Goal: Task Accomplishment & Management: Complete application form

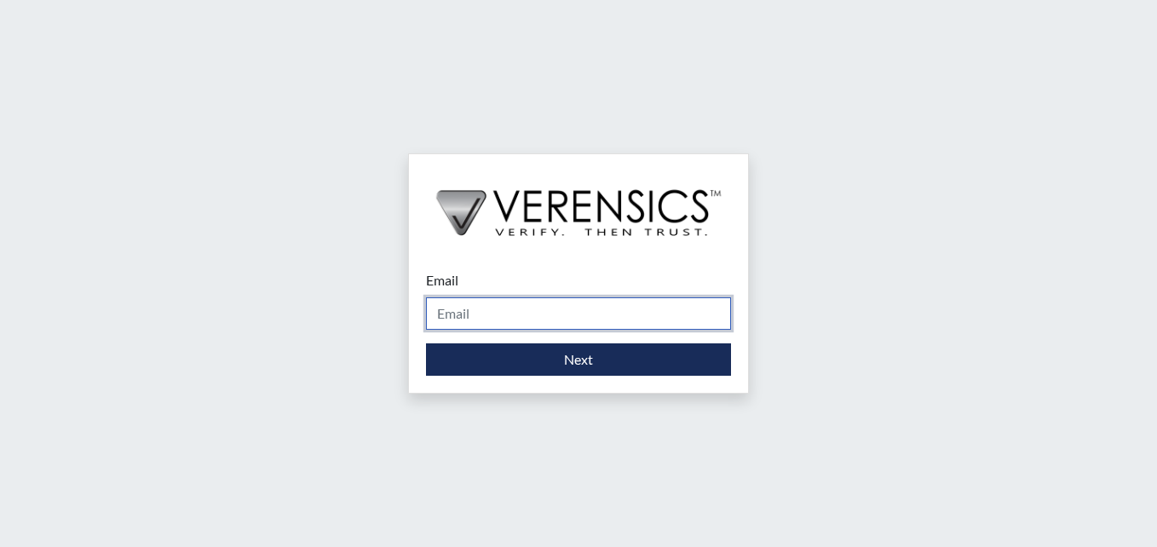
click at [602, 314] on input "Email" at bounding box center [578, 313] width 305 height 32
type input "[PERSON_NAME][EMAIL_ADDRESS][DOMAIN_NAME]"
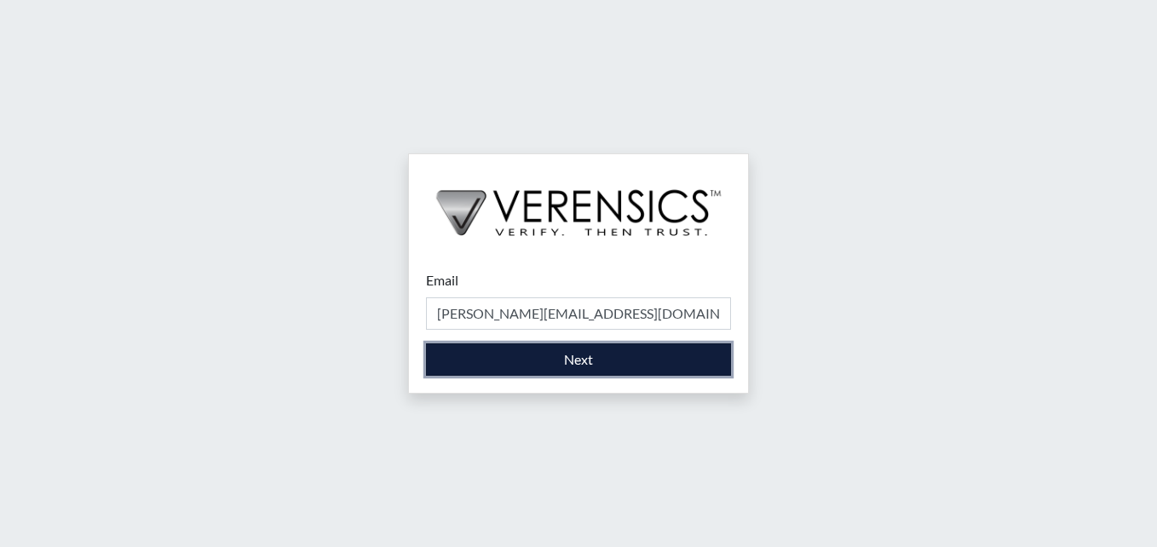
click at [583, 358] on button "Next" at bounding box center [578, 359] width 305 height 32
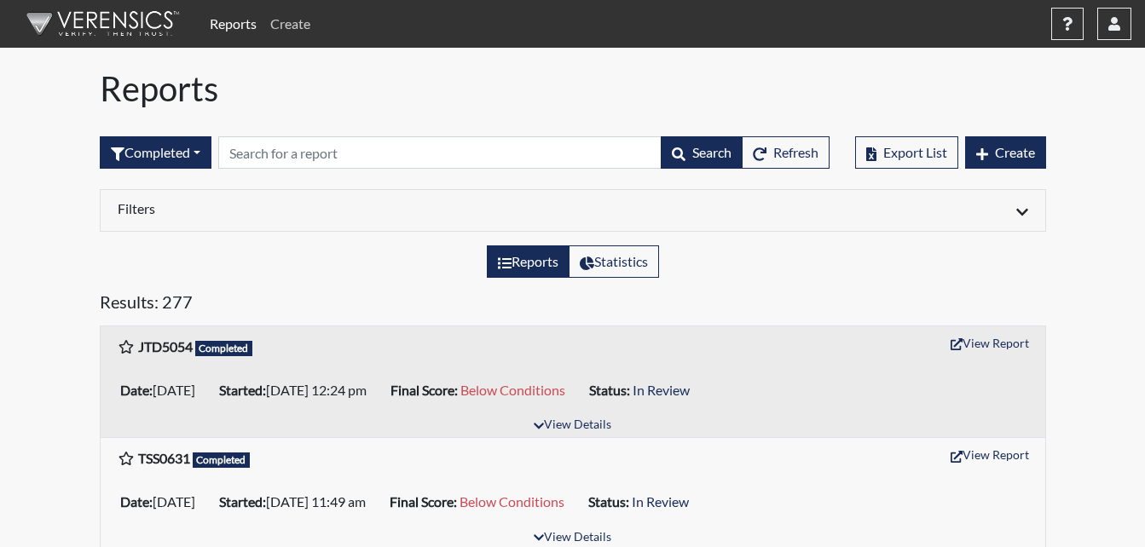
click at [301, 24] on link "Create" at bounding box center [290, 24] width 54 height 34
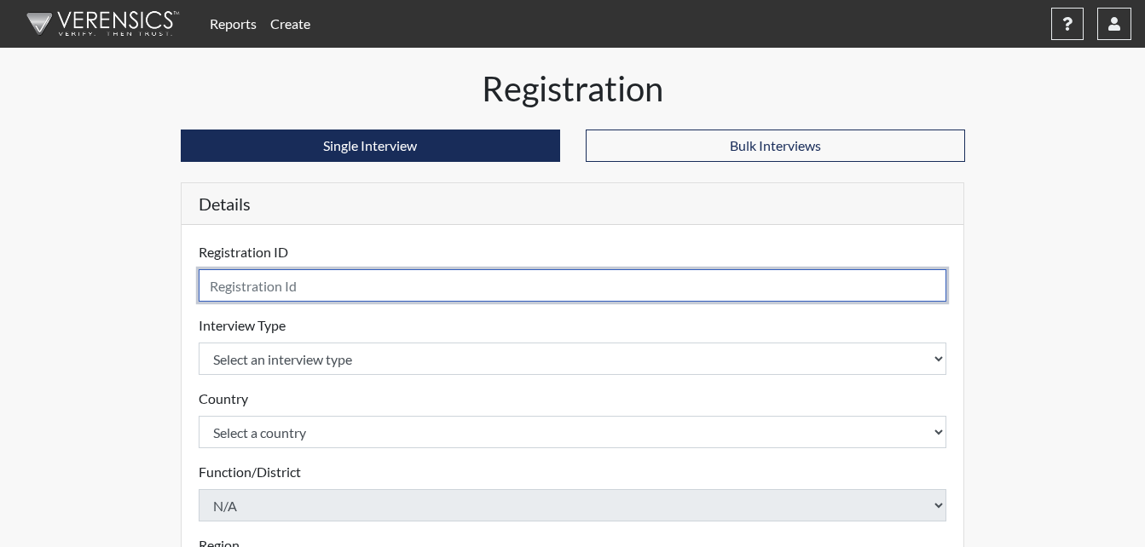
click at [277, 288] on input "text" at bounding box center [573, 285] width 748 height 32
type input "MSO9685"
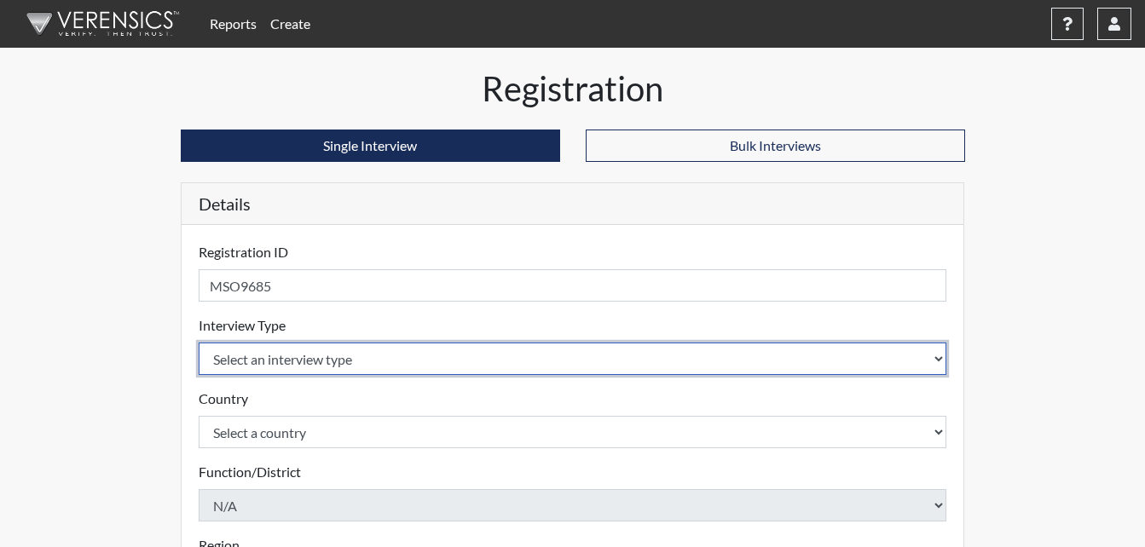
click at [233, 357] on select "Select an interview type Corrections Pre-Employment" at bounding box center [573, 359] width 748 height 32
select select "ff733e93-e1bf-11ea-9c9f-0eff0cf7eb8f"
click at [199, 343] on select "Select an interview type Corrections Pre-Employment" at bounding box center [573, 359] width 748 height 32
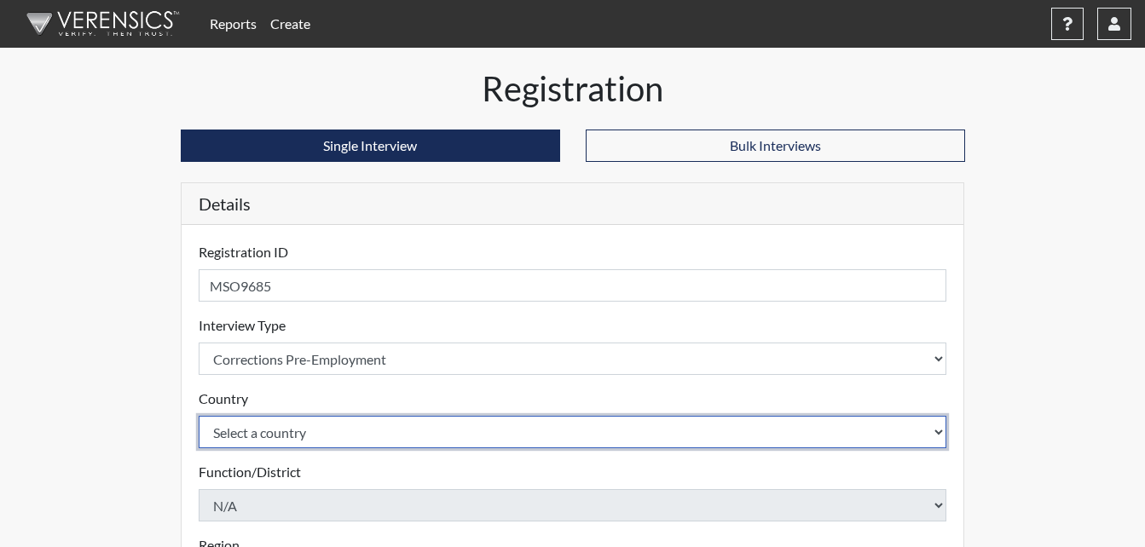
click at [262, 439] on select "Select a country [GEOGRAPHIC_DATA] [GEOGRAPHIC_DATA]" at bounding box center [573, 432] width 748 height 32
select select "united-states-of-[GEOGRAPHIC_DATA]"
click at [199, 416] on select "Select a country [GEOGRAPHIC_DATA] [GEOGRAPHIC_DATA]" at bounding box center [573, 432] width 748 height 32
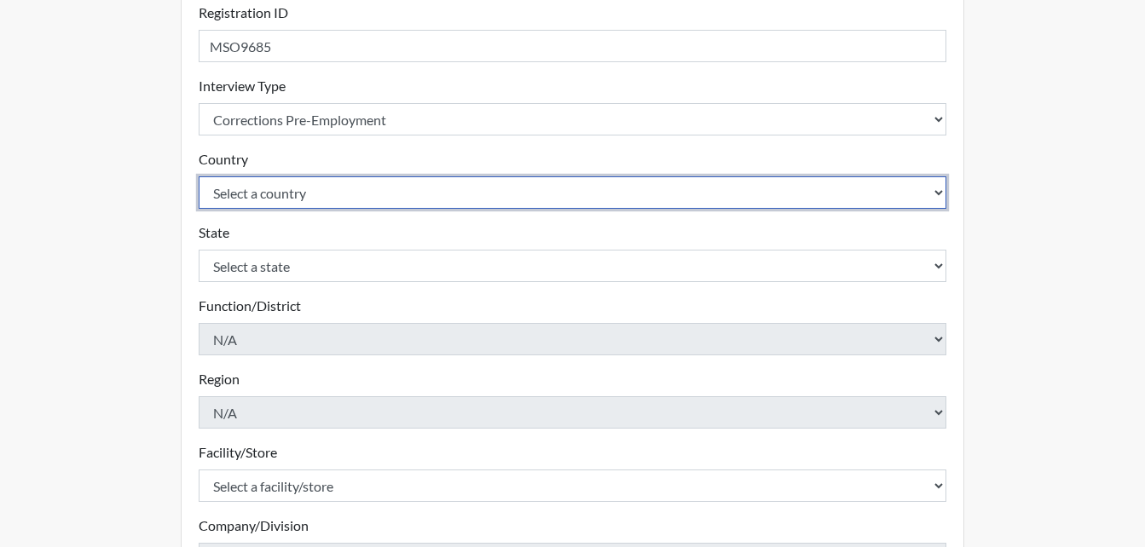
scroll to position [256, 0]
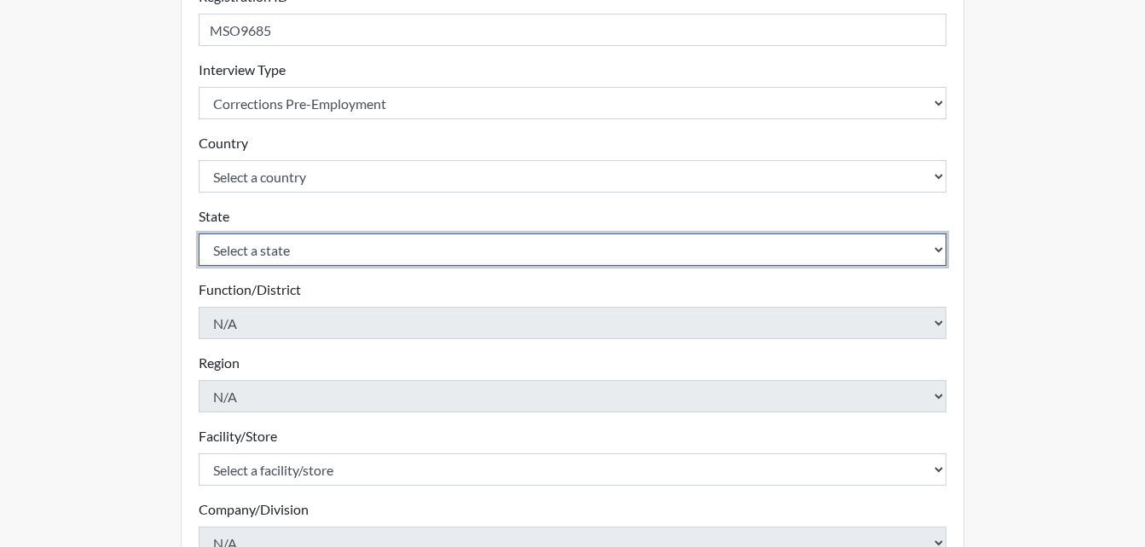
click at [326, 259] on select "Select a state [US_STATE] [US_STATE] [US_STATE] [US_STATE] [US_STATE] [US_STATE…" at bounding box center [573, 250] width 748 height 32
select select "GA"
click at [199, 234] on select "Select a state [US_STATE] [US_STATE] [US_STATE] [US_STATE] [US_STATE] [US_STATE…" at bounding box center [573, 250] width 748 height 32
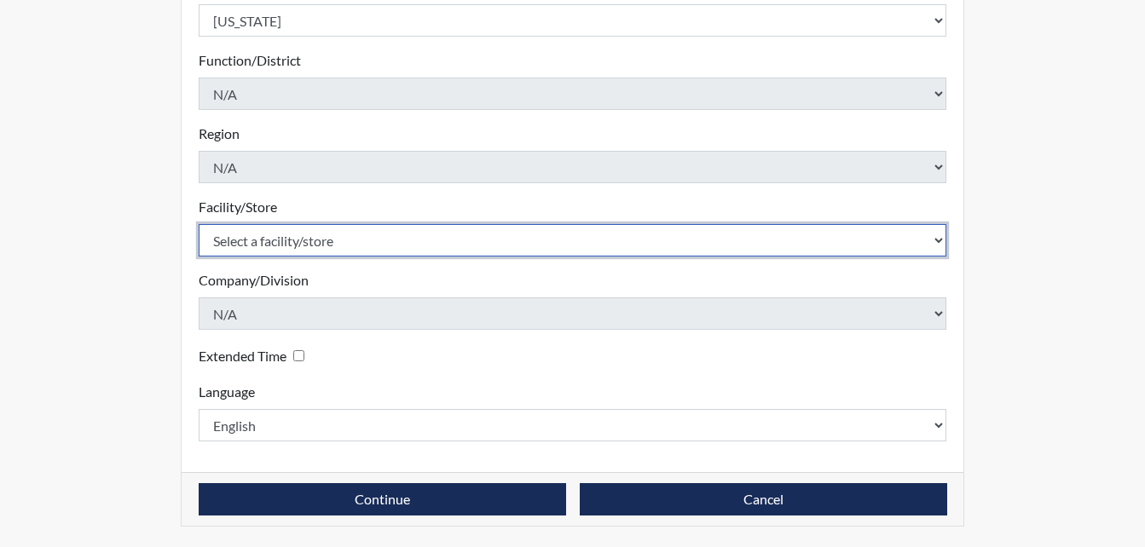
click at [355, 228] on select "Select a facility/store [PERSON_NAME]" at bounding box center [573, 240] width 748 height 32
select select "6cac2b59-3591-4b40-b097-ccfdafc86ef1"
click at [199, 224] on select "Select a facility/store [PERSON_NAME]" at bounding box center [573, 240] width 748 height 32
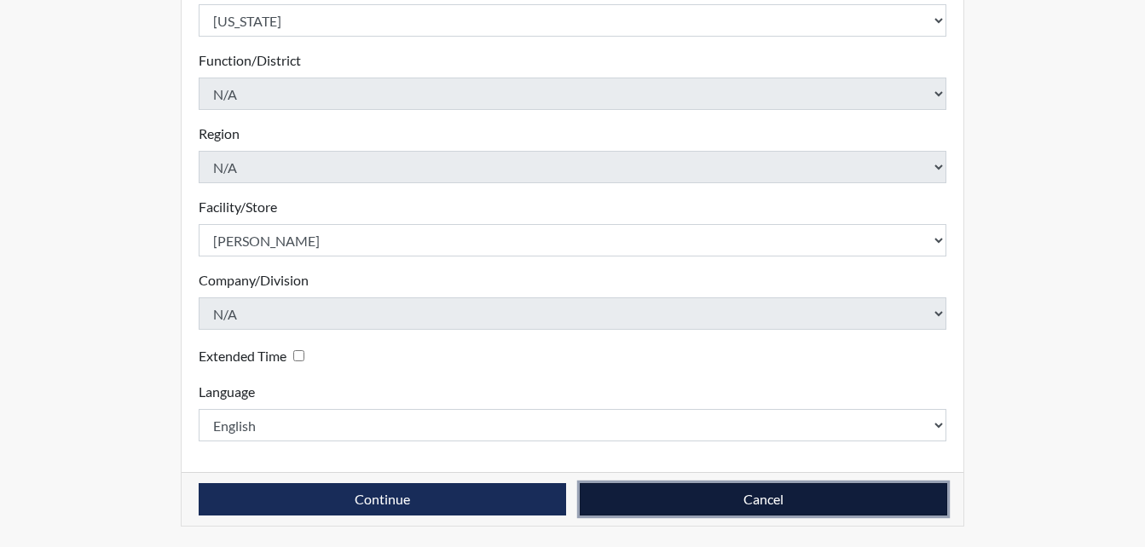
click at [693, 507] on button "Cancel" at bounding box center [763, 499] width 367 height 32
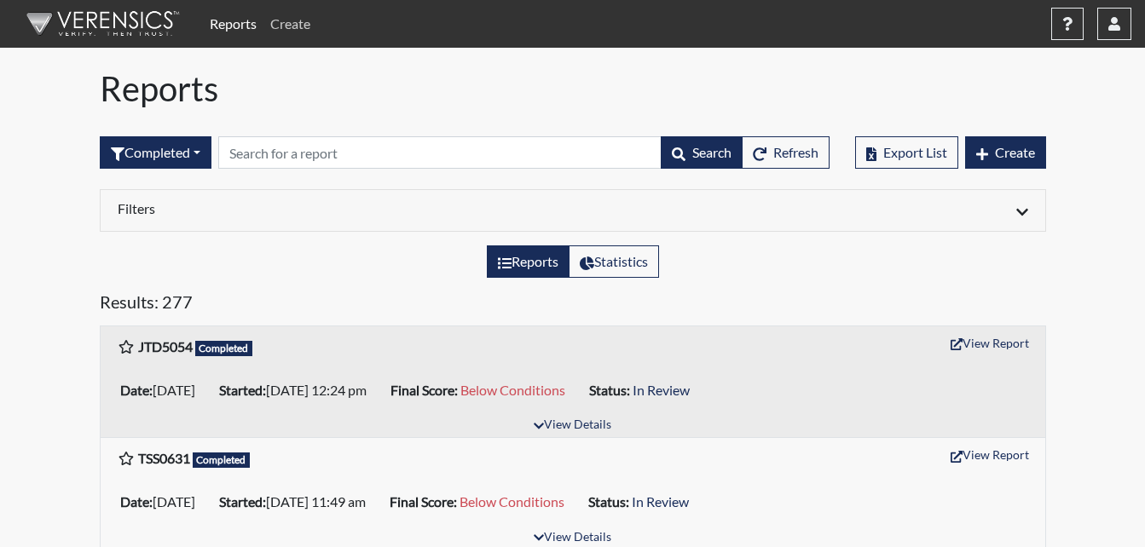
click at [276, 26] on link "Create" at bounding box center [290, 24] width 54 height 34
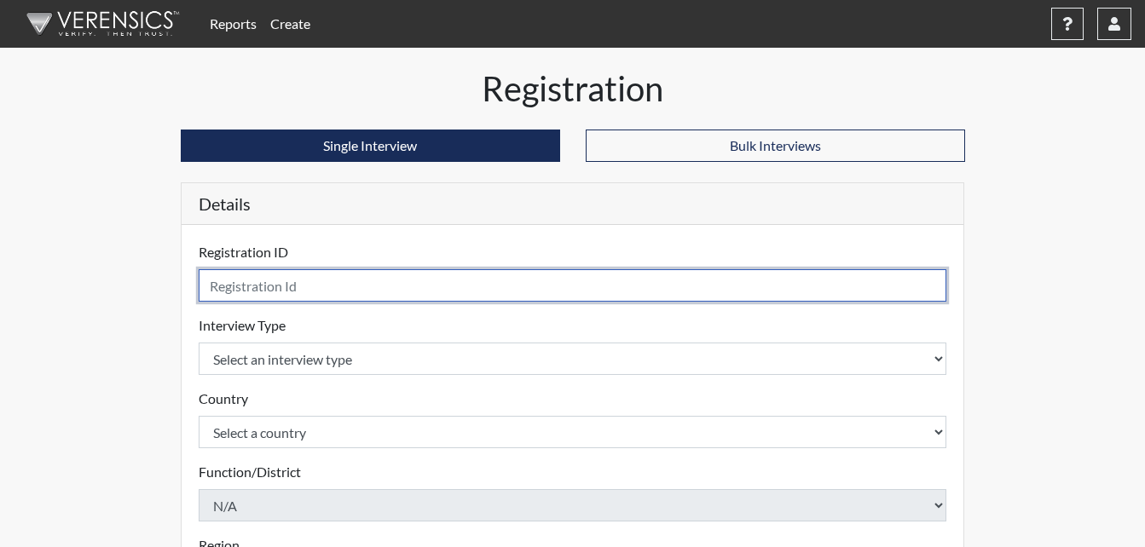
click at [254, 277] on input "text" at bounding box center [573, 285] width 748 height 32
type input "MSO9685"
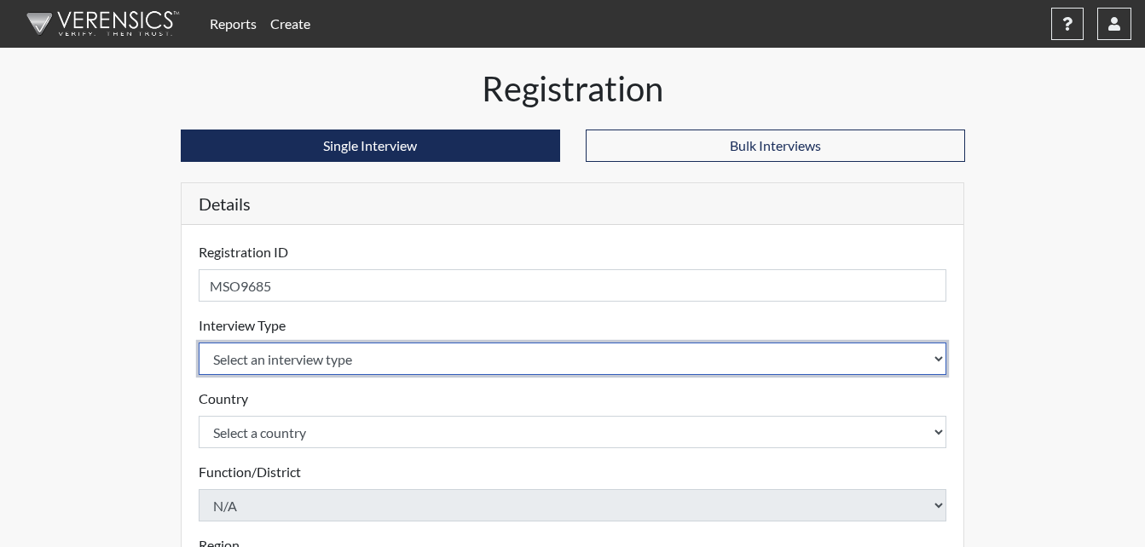
click at [270, 360] on select "Select an interview type Corrections Pre-Employment" at bounding box center [573, 359] width 748 height 32
select select "ff733e93-e1bf-11ea-9c9f-0eff0cf7eb8f"
click at [199, 343] on select "Select an interview type Corrections Pre-Employment" at bounding box center [573, 359] width 748 height 32
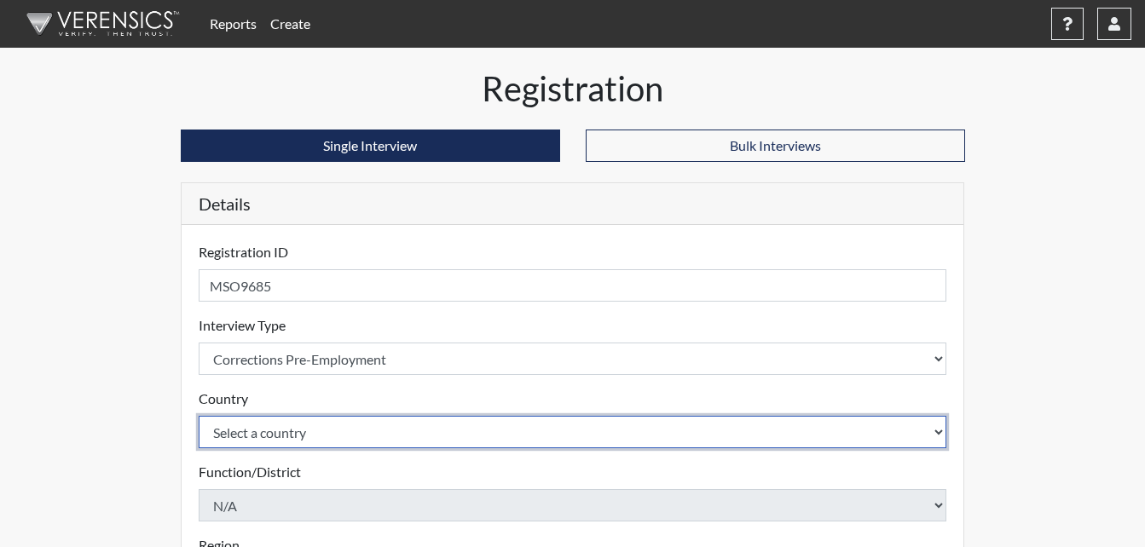
click at [293, 428] on select "Select a country [GEOGRAPHIC_DATA] [GEOGRAPHIC_DATA]" at bounding box center [573, 432] width 748 height 32
select select "united-states-of-[GEOGRAPHIC_DATA]"
click at [199, 416] on select "Select a country [GEOGRAPHIC_DATA] [GEOGRAPHIC_DATA]" at bounding box center [573, 432] width 748 height 32
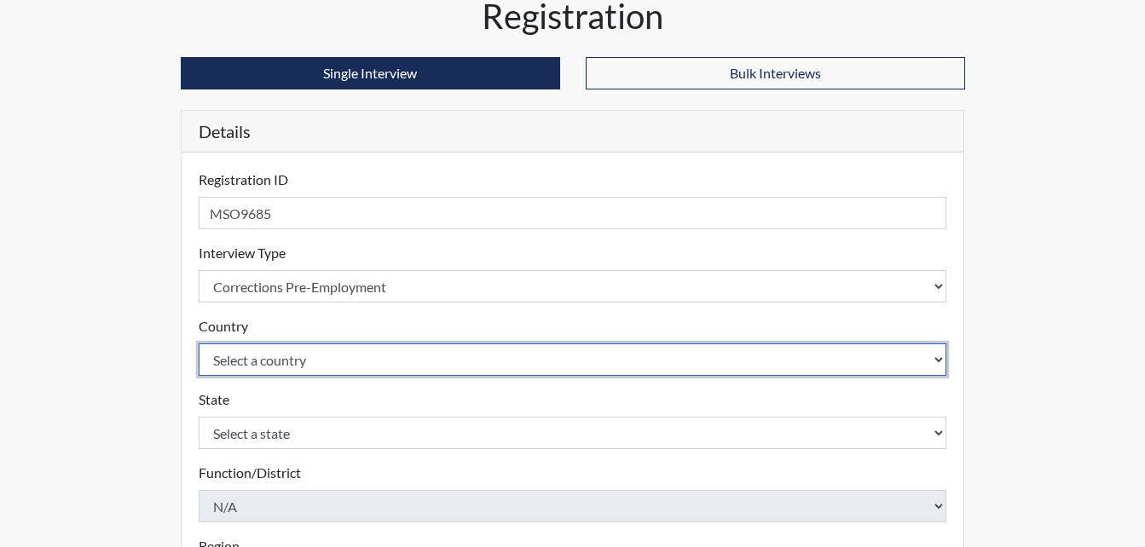
scroll to position [170, 0]
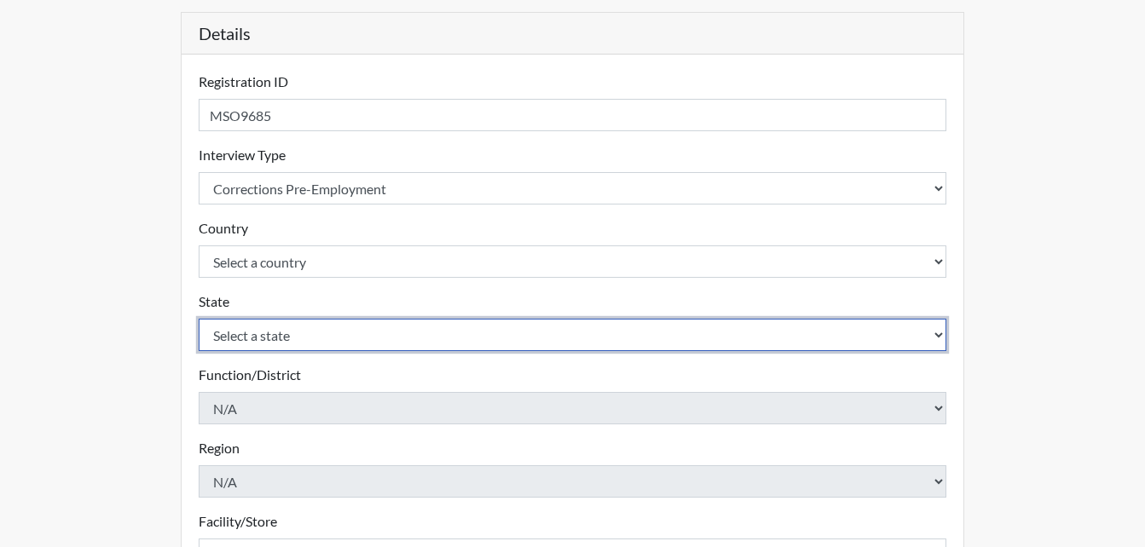
click at [284, 343] on select "Select a state [US_STATE] [US_STATE] [US_STATE] [US_STATE] [US_STATE] [US_STATE…" at bounding box center [573, 335] width 748 height 32
select select "GA"
click at [199, 319] on select "Select a state [US_STATE] [US_STATE] [US_STATE] [US_STATE] [US_STATE] [US_STATE…" at bounding box center [573, 335] width 748 height 32
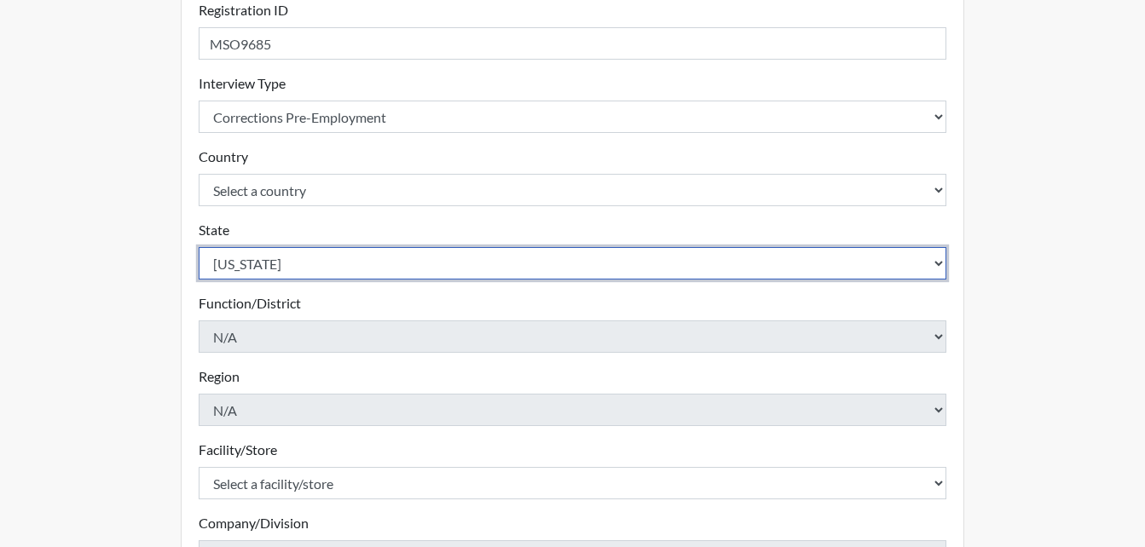
scroll to position [341, 0]
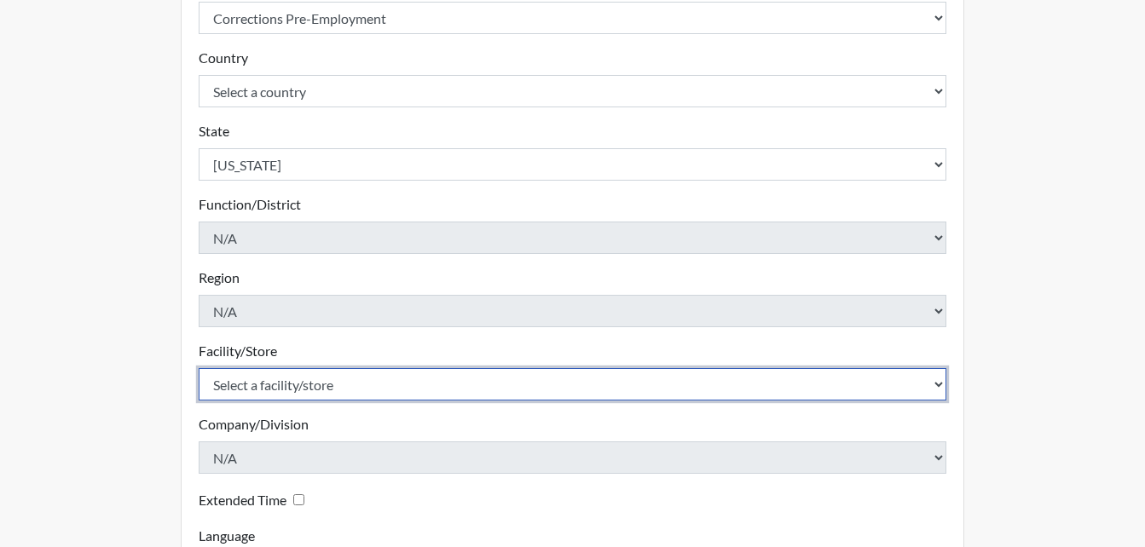
click at [352, 387] on select "Select a facility/store [PERSON_NAME]" at bounding box center [573, 384] width 748 height 32
select select "6cac2b59-3591-4b40-b097-ccfdafc86ef1"
click at [199, 368] on select "Select a facility/store [PERSON_NAME]" at bounding box center [573, 384] width 748 height 32
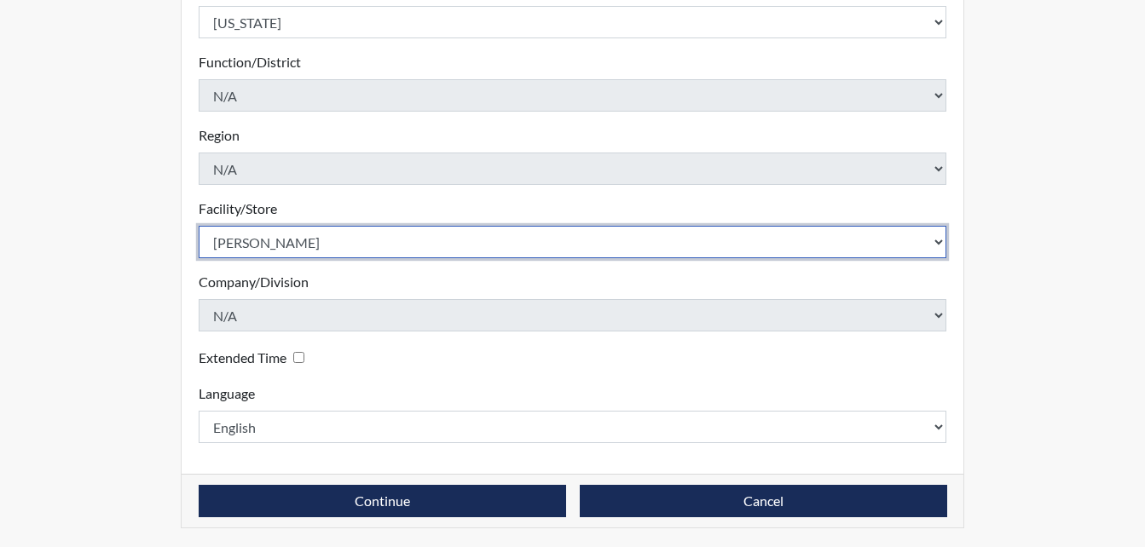
scroll to position [485, 0]
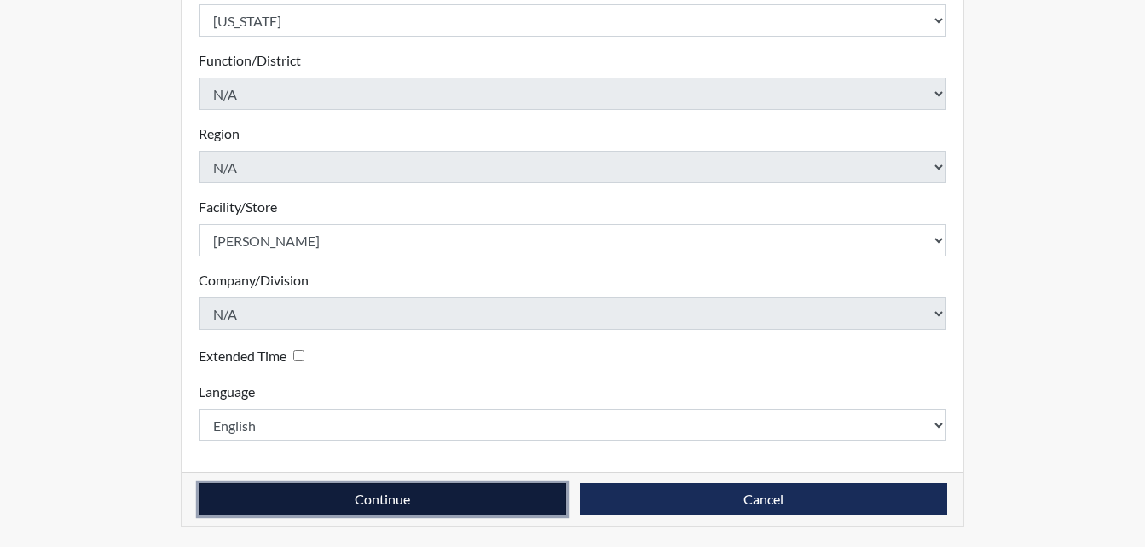
click at [447, 501] on button "Continue" at bounding box center [382, 499] width 367 height 32
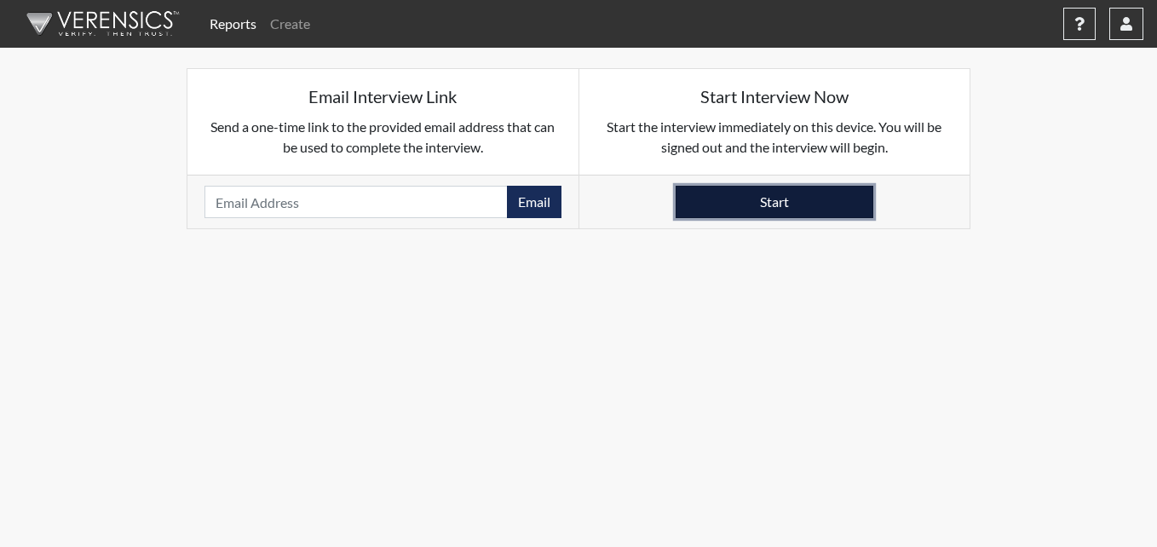
click at [809, 207] on button "Start" at bounding box center [775, 202] width 198 height 32
